Goal: Information Seeking & Learning: Learn about a topic

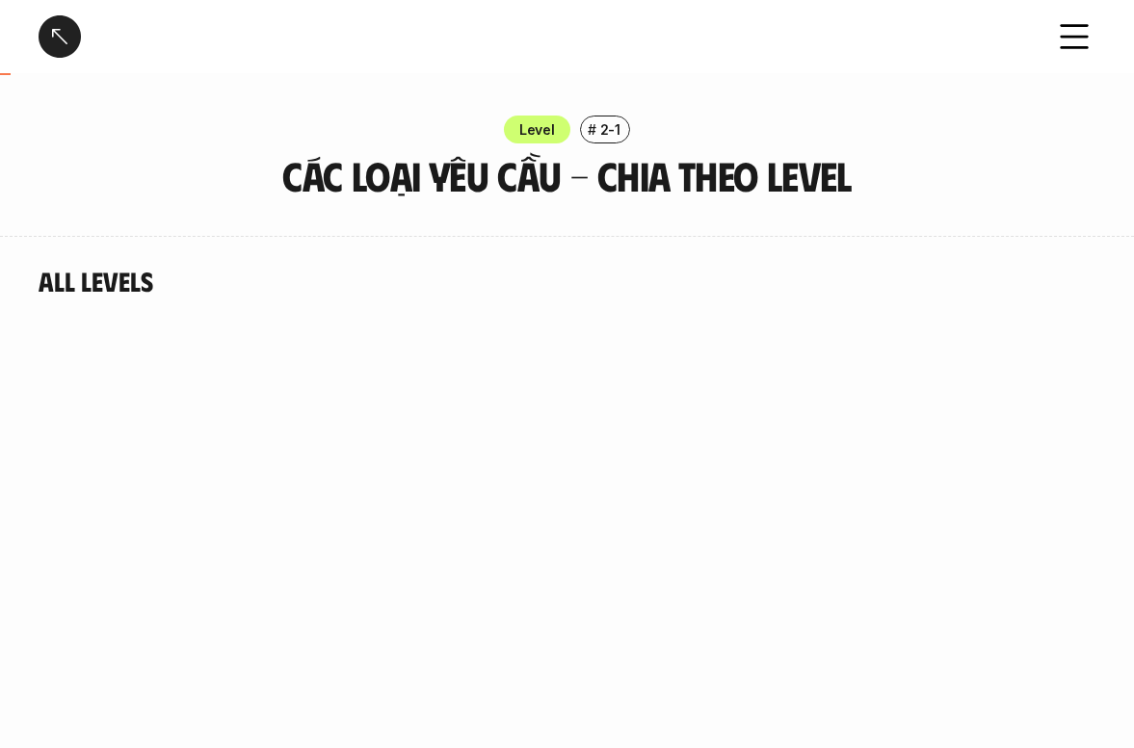
click at [75, 41] on div at bounding box center [60, 36] width 42 height 42
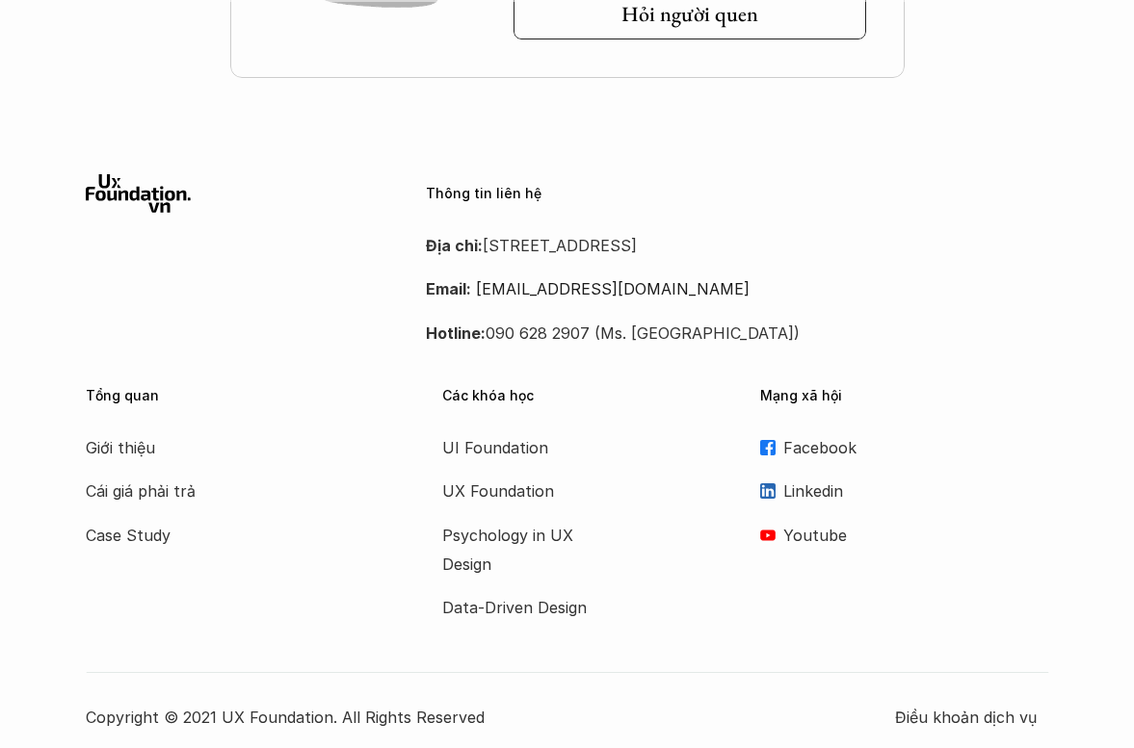
scroll to position [5106, 0]
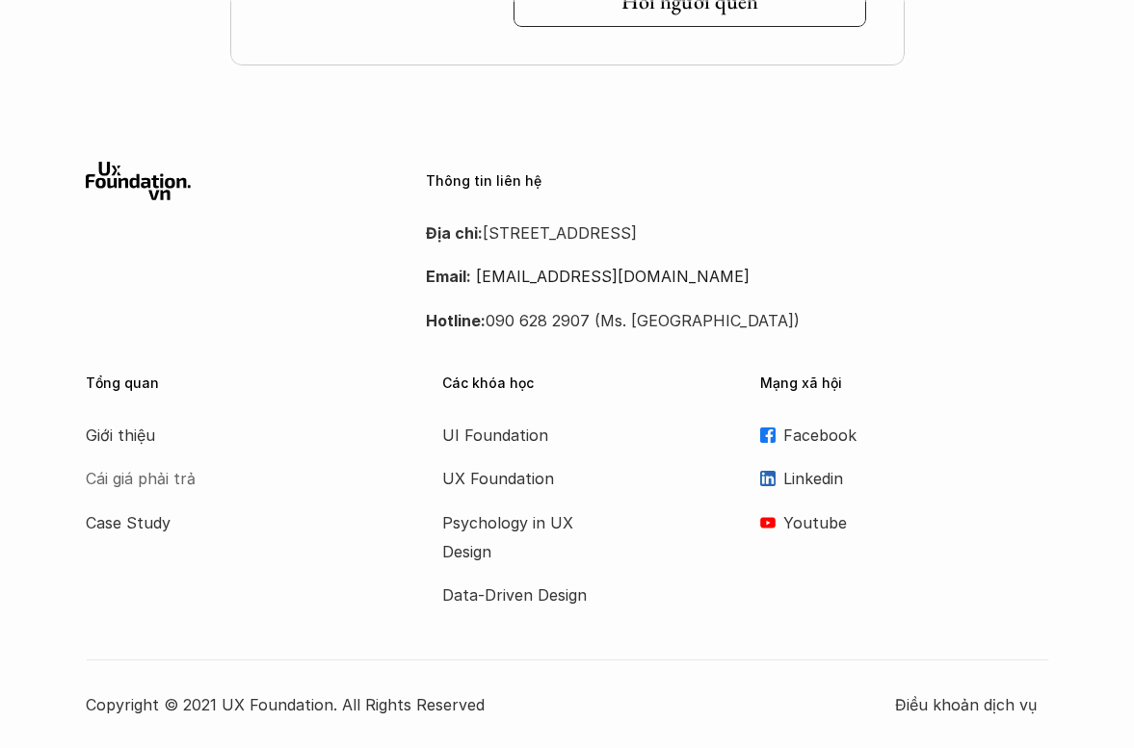
click at [171, 477] on p "Cái giá phải trả" at bounding box center [163, 478] width 154 height 29
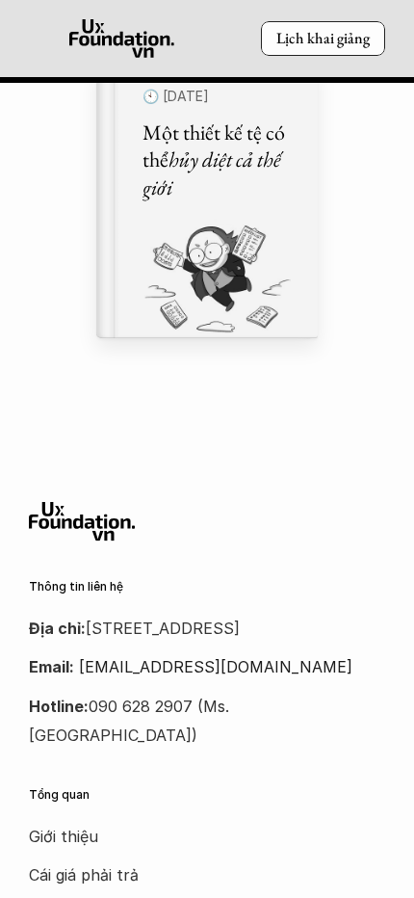
scroll to position [15975, 0]
